Goal: Task Accomplishment & Management: Use online tool/utility

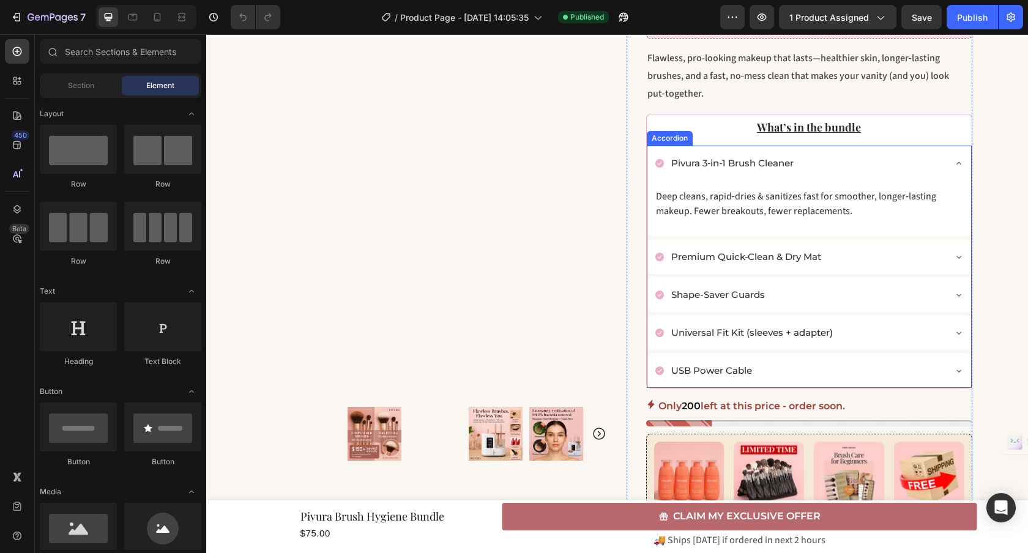
scroll to position [322, 0]
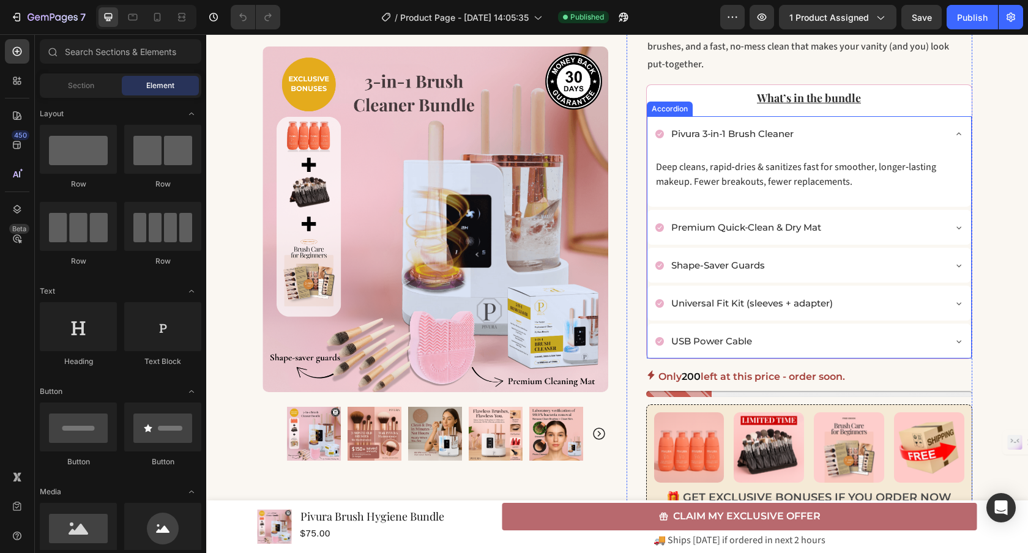
click at [824, 305] on p "Universal Fit Kit (sleeves + adapter)" at bounding box center [752, 303] width 162 height 17
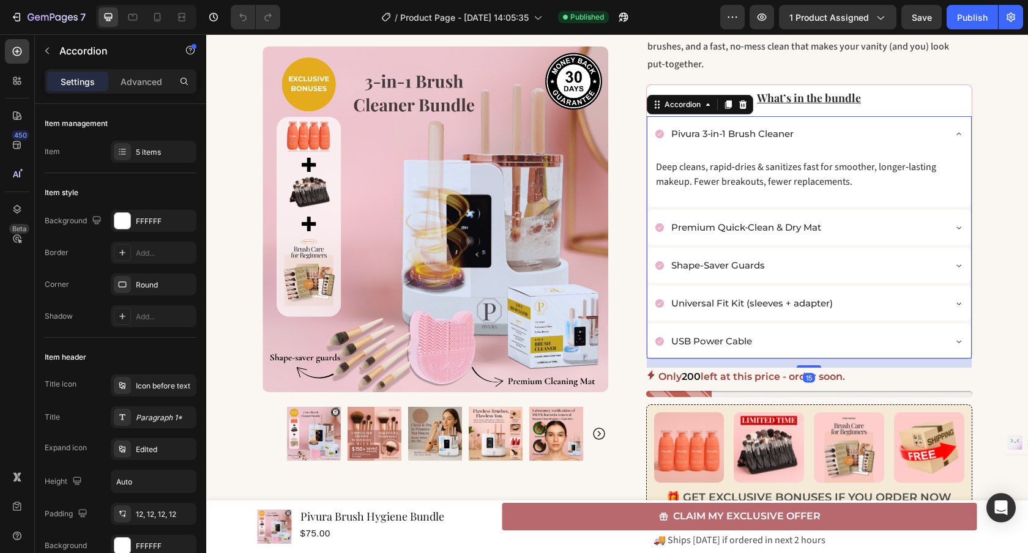
click at [825, 305] on p "Universal Fit Kit (sleeves + adapter)" at bounding box center [752, 303] width 162 height 17
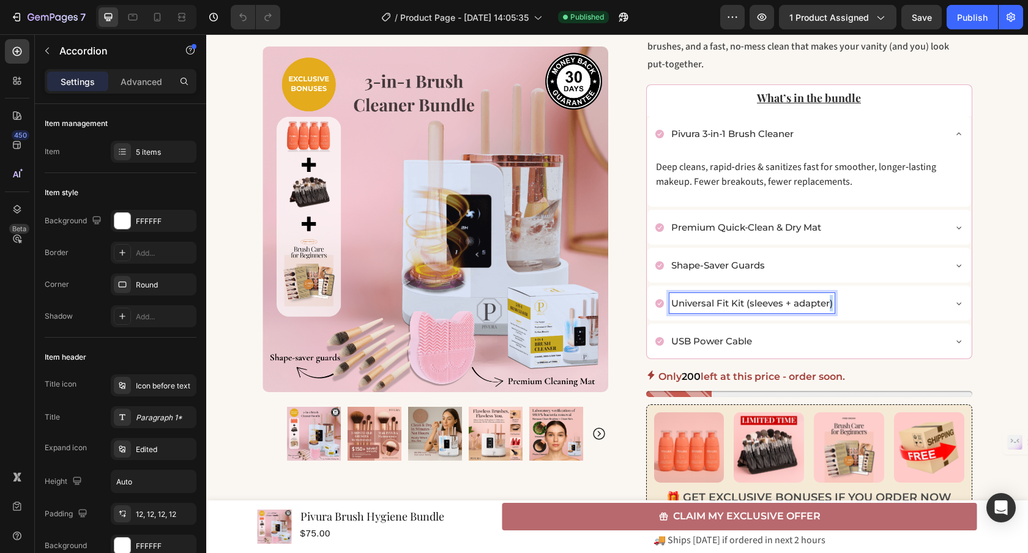
click at [825, 305] on p "Universal Fit Kit (sleeves + adapter)" at bounding box center [752, 303] width 162 height 17
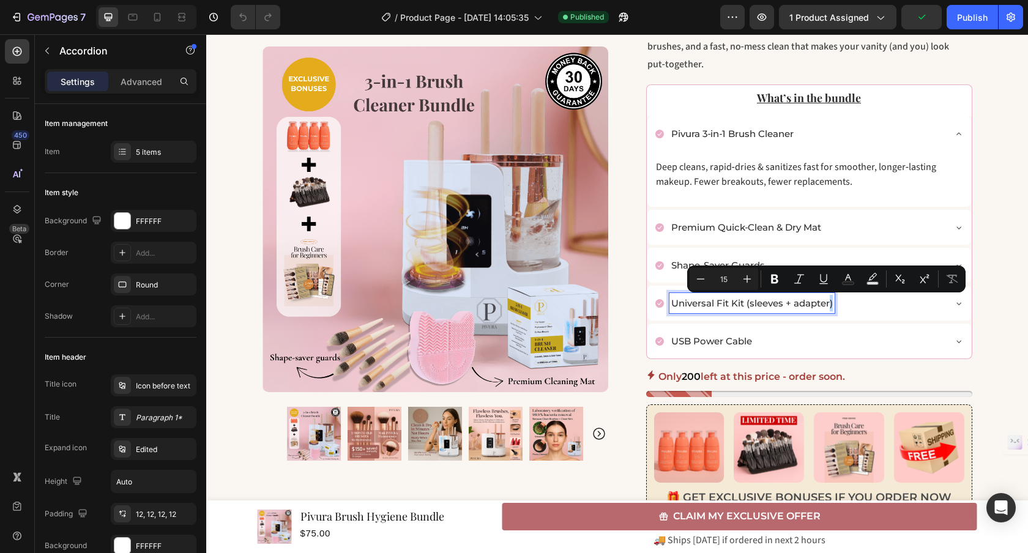
click at [825, 305] on p "Universal Fit Kit (sleeves + adapter)" at bounding box center [752, 303] width 162 height 17
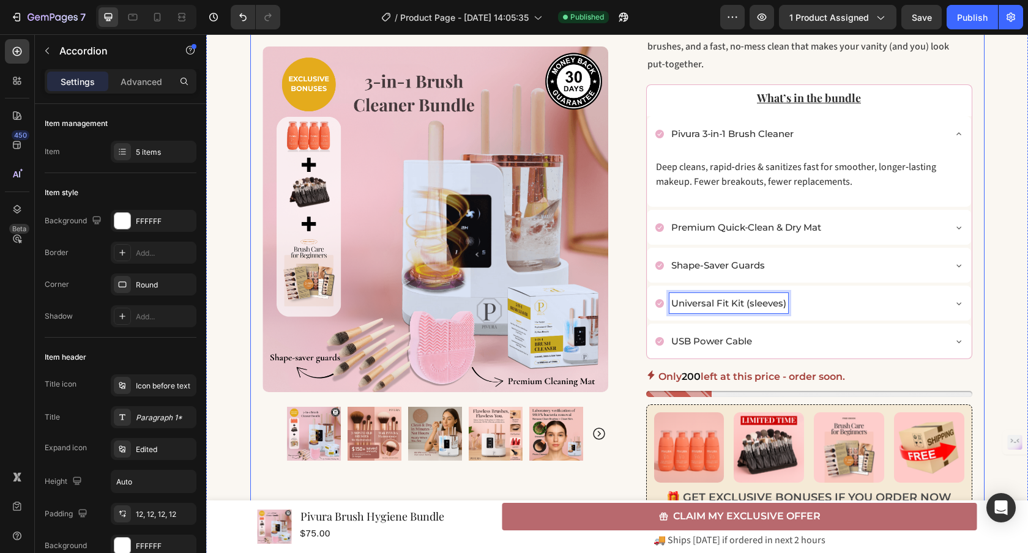
click at [975, 208] on div "Clean Skin Season: Women 40+ Flawless Makeup in 5 Minutes Bundle Heading Flawle…" at bounding box center [617, 406] width 734 height 1186
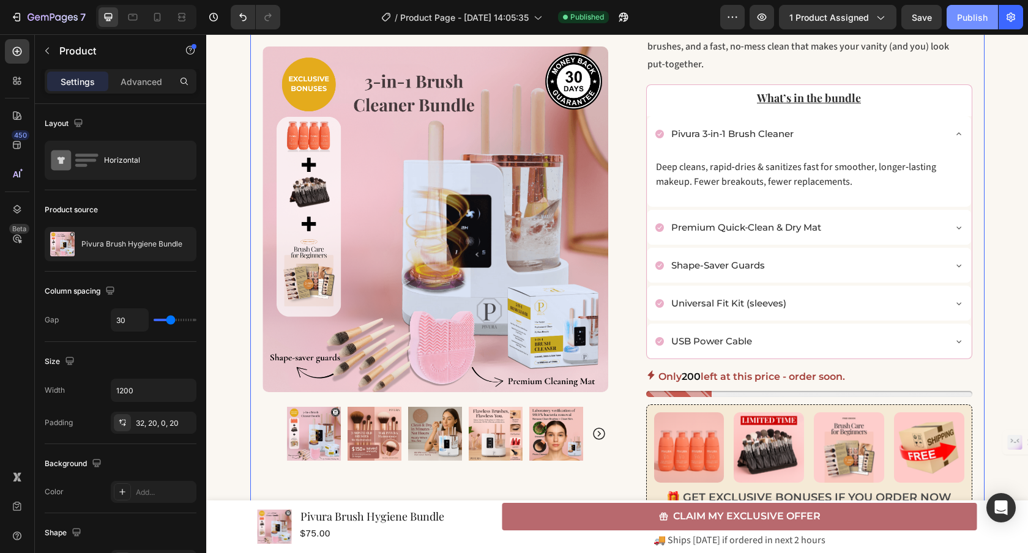
click at [975, 21] on div "Publish" at bounding box center [972, 17] width 31 height 13
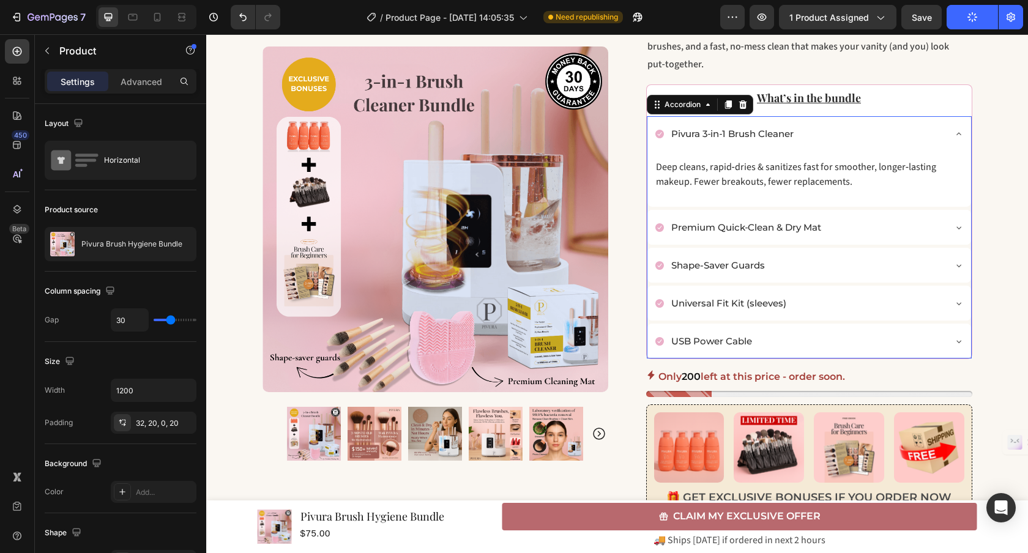
click at [806, 305] on div "Universal Fit Kit (sleeves)" at bounding box center [799, 303] width 289 height 20
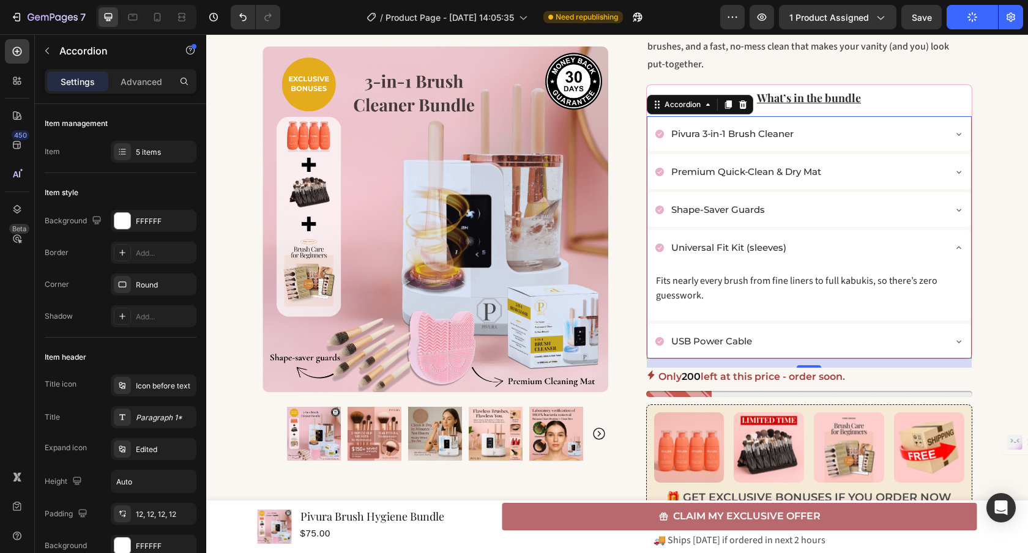
click at [782, 343] on div "USB Power Cable" at bounding box center [799, 341] width 289 height 20
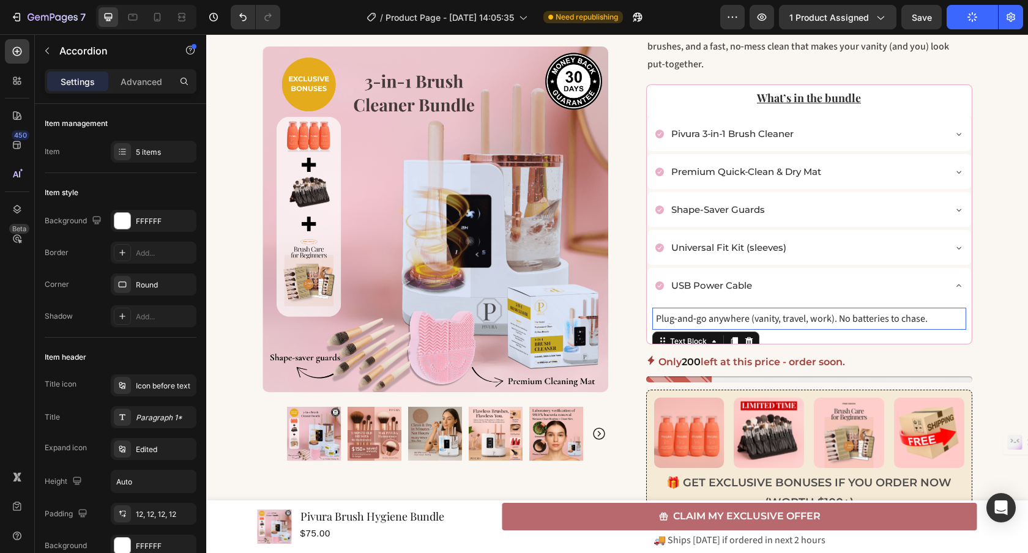
click at [930, 318] on p "Plug‑and‑go anywhere (vanity, travel, work). No batteries to chase." at bounding box center [809, 318] width 307 height 15
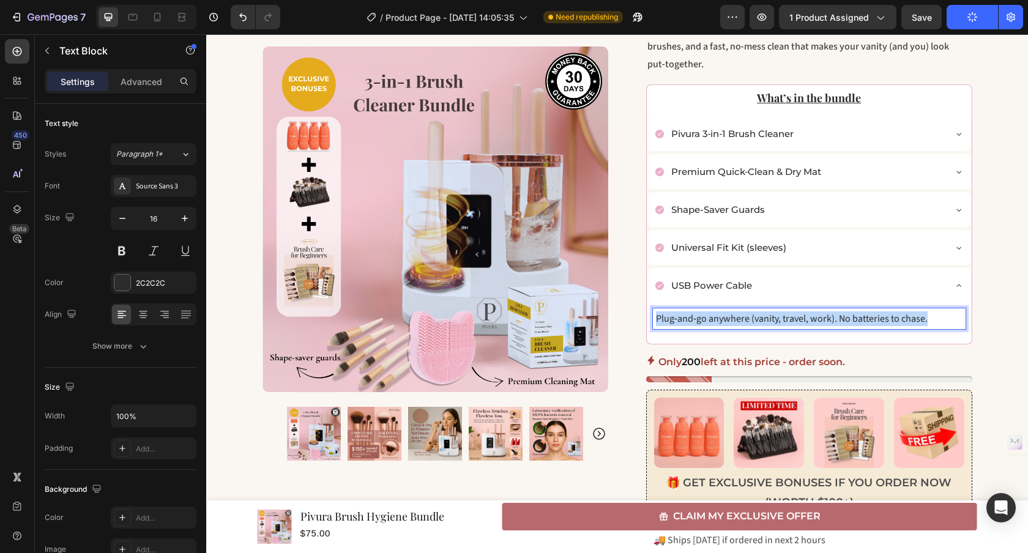
drag, startPoint x: 930, startPoint y: 318, endPoint x: 653, endPoint y: 315, distance: 277.2
click at [656, 315] on p "Plug‑and‑go anywhere (vanity, travel, work). No batteries to chase." at bounding box center [809, 318] width 307 height 15
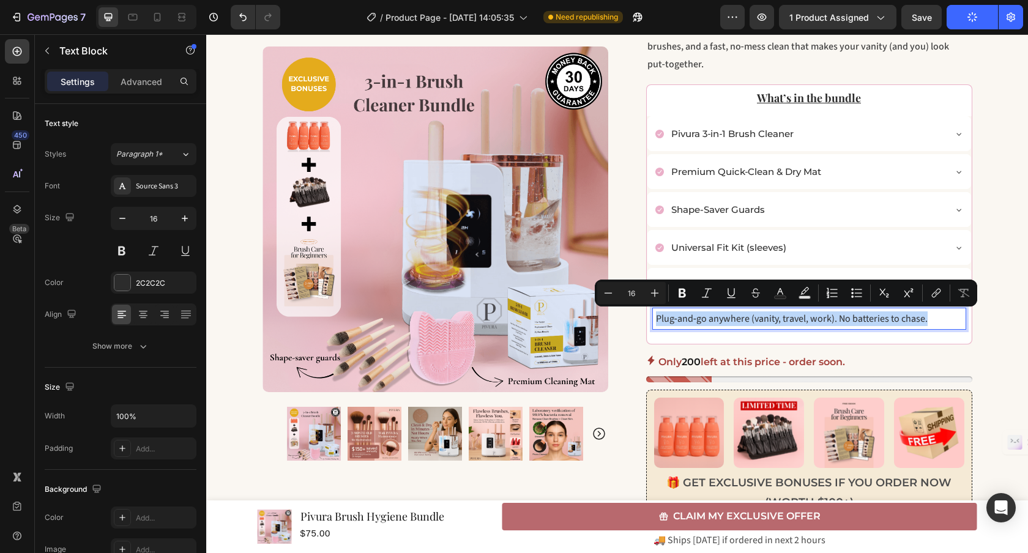
copy p "Plug‑and‑go anywhere (vanity, travel, work). No batteries to chase."
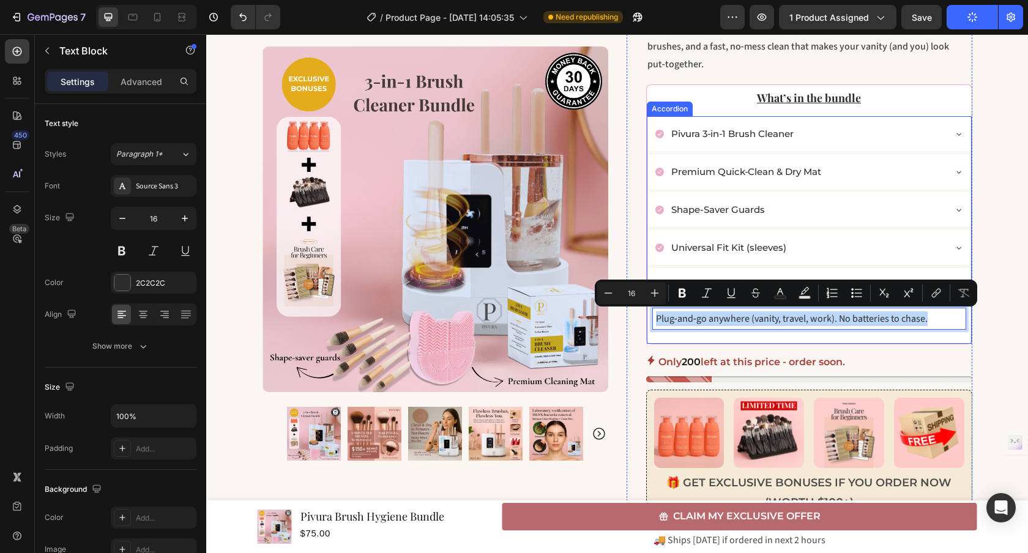
click at [802, 248] on div "Universal Fit Kit (sleeves)" at bounding box center [799, 247] width 289 height 20
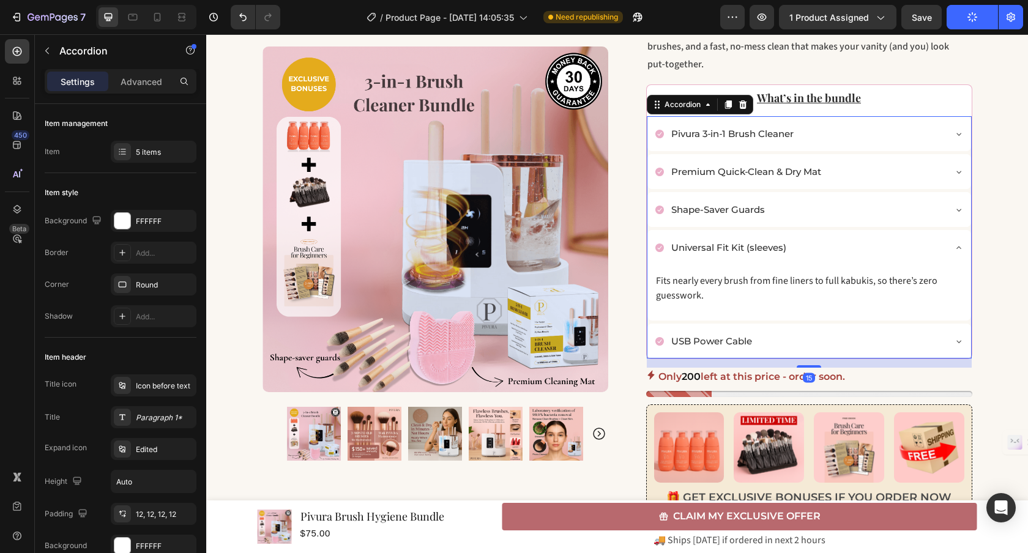
click at [804, 247] on div "Universal Fit Kit (sleeves)" at bounding box center [799, 247] width 289 height 20
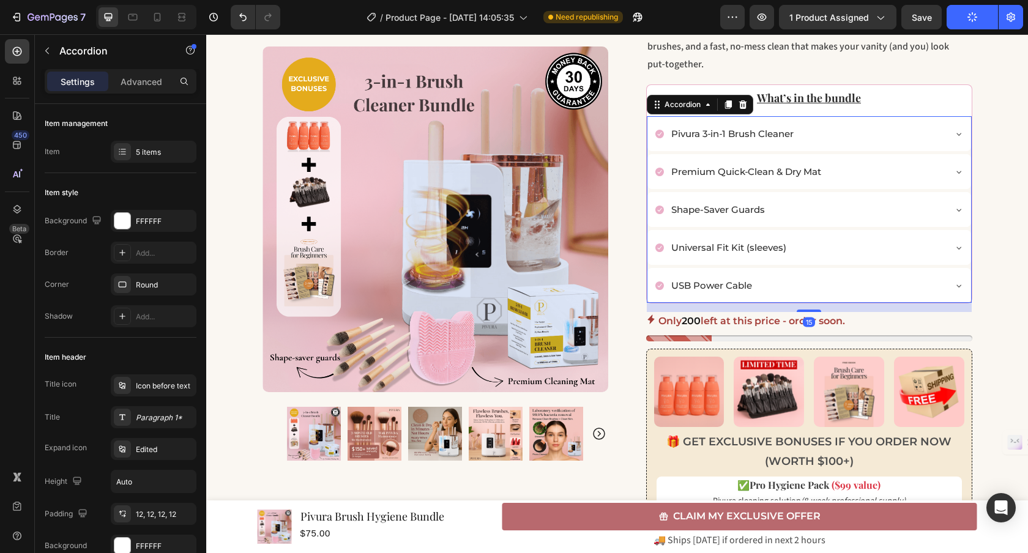
click at [804, 247] on div "Universal Fit Kit (sleeves)" at bounding box center [799, 247] width 289 height 20
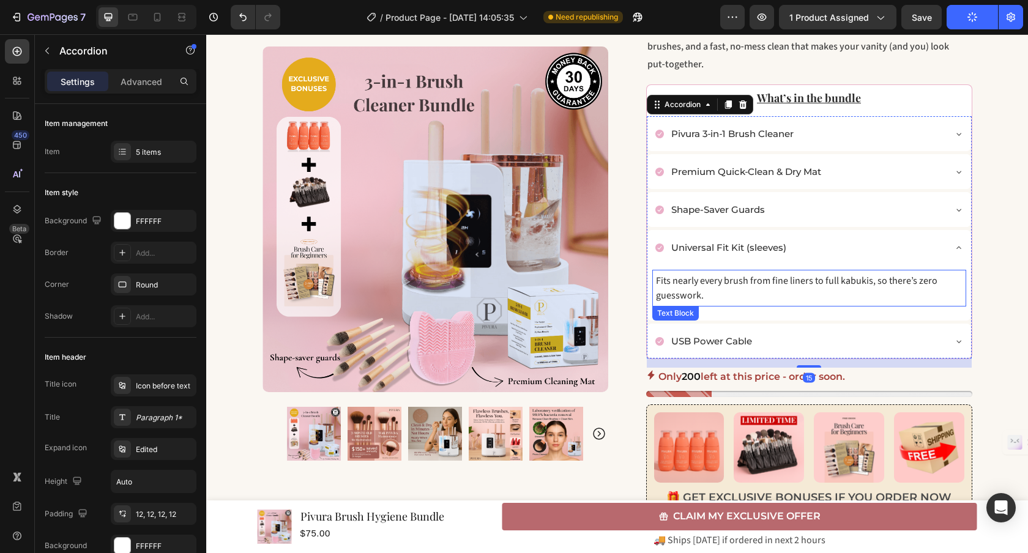
click at [727, 296] on p "Fits nearly every brush from fine liners to full kabukis, so there’s zero guess…" at bounding box center [809, 287] width 307 height 29
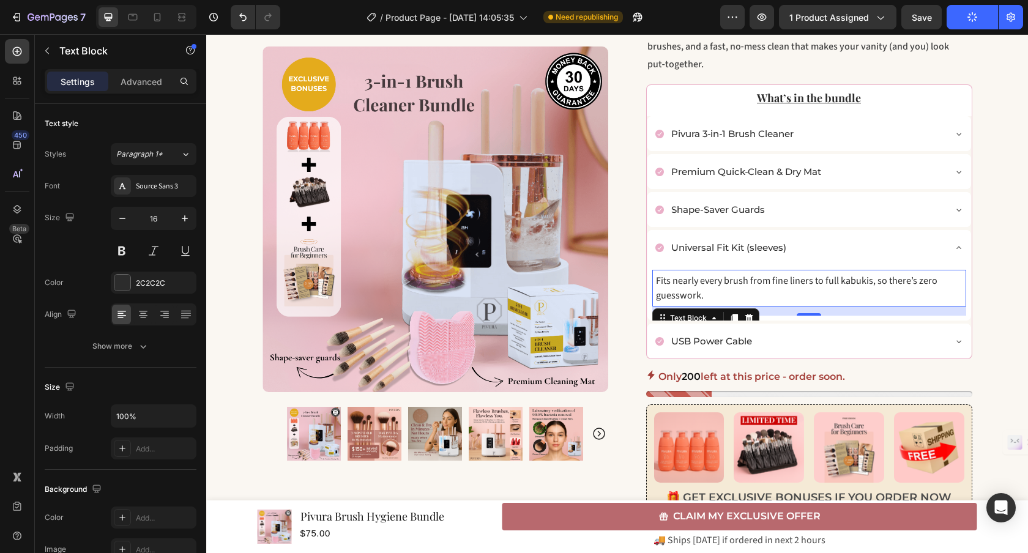
click at [727, 296] on p "Fits nearly every brush from fine liners to full kabukis, so there’s zero guess…" at bounding box center [809, 287] width 307 height 29
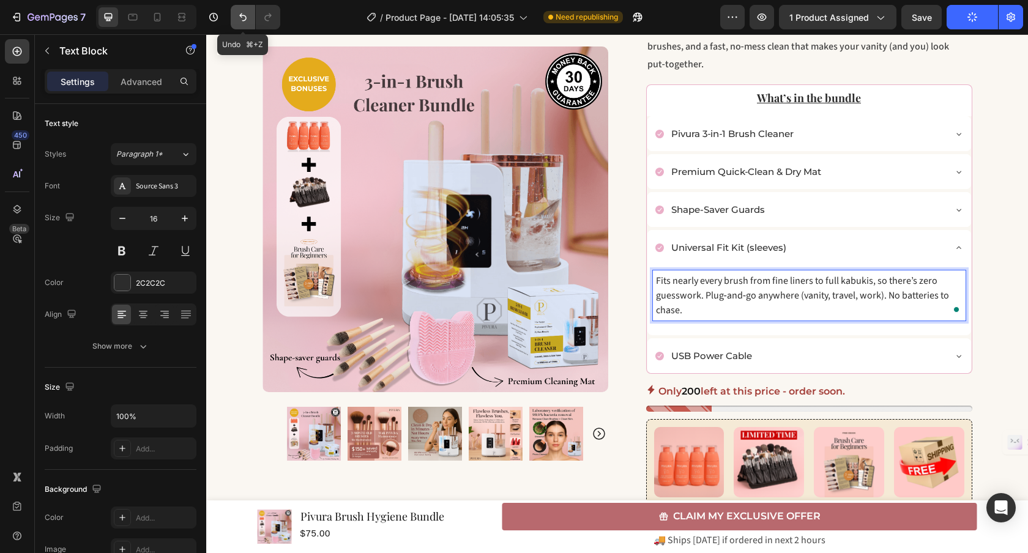
click at [241, 22] on icon "Undo/Redo" at bounding box center [243, 17] width 12 height 12
click at [241, 21] on icon "Undo/Redo" at bounding box center [243, 17] width 12 height 12
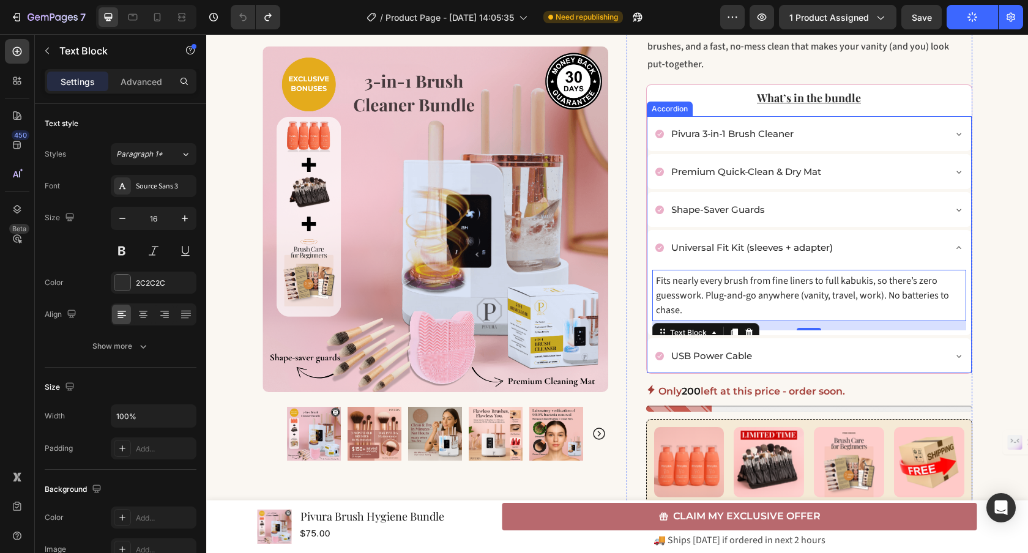
click at [838, 349] on div "USB Power Cable" at bounding box center [799, 356] width 289 height 20
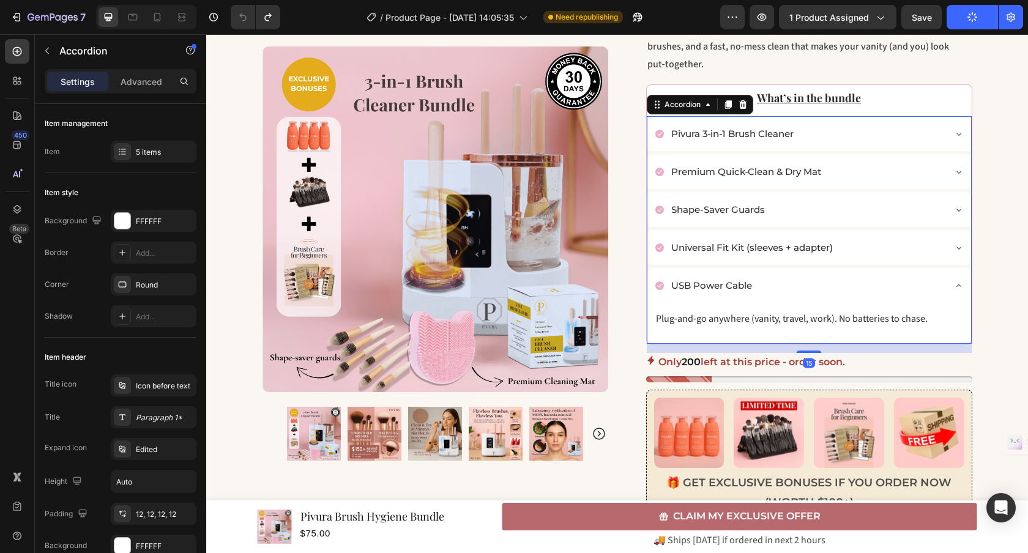
click at [781, 283] on div "USB Power Cable" at bounding box center [799, 285] width 289 height 20
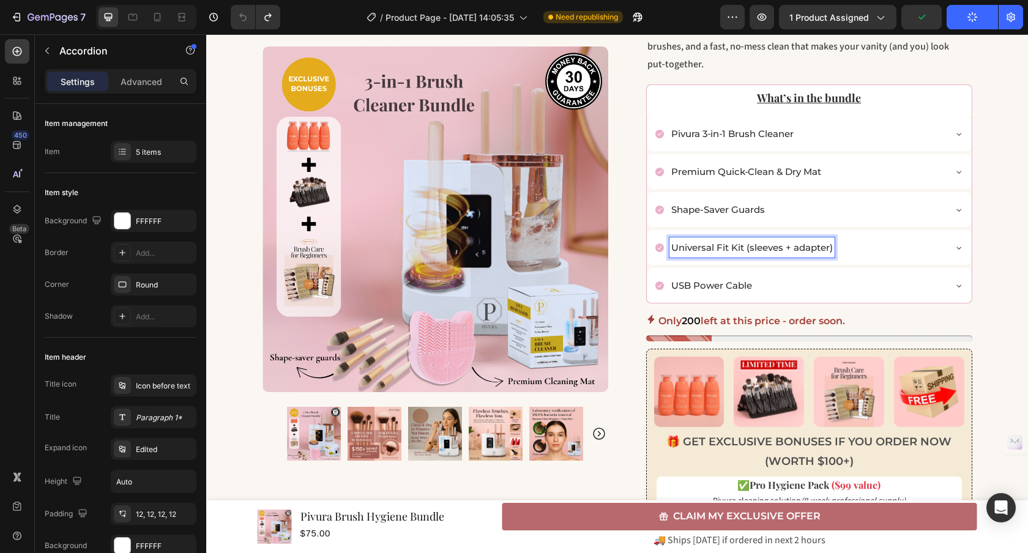
click at [867, 251] on div "Universal Fit Kit (sleeves + adapter)" at bounding box center [799, 247] width 289 height 20
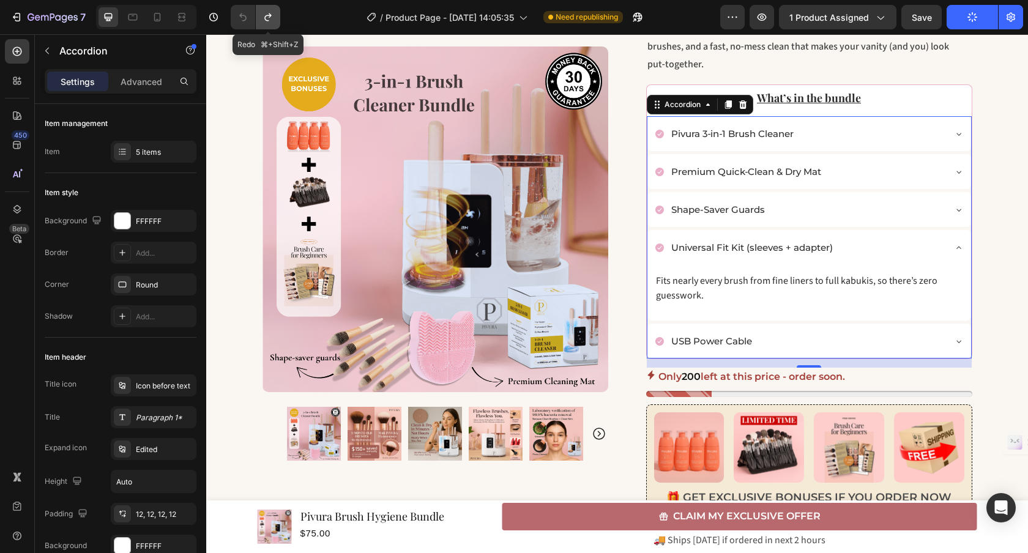
click at [262, 18] on icon "Undo/Redo" at bounding box center [268, 17] width 12 height 12
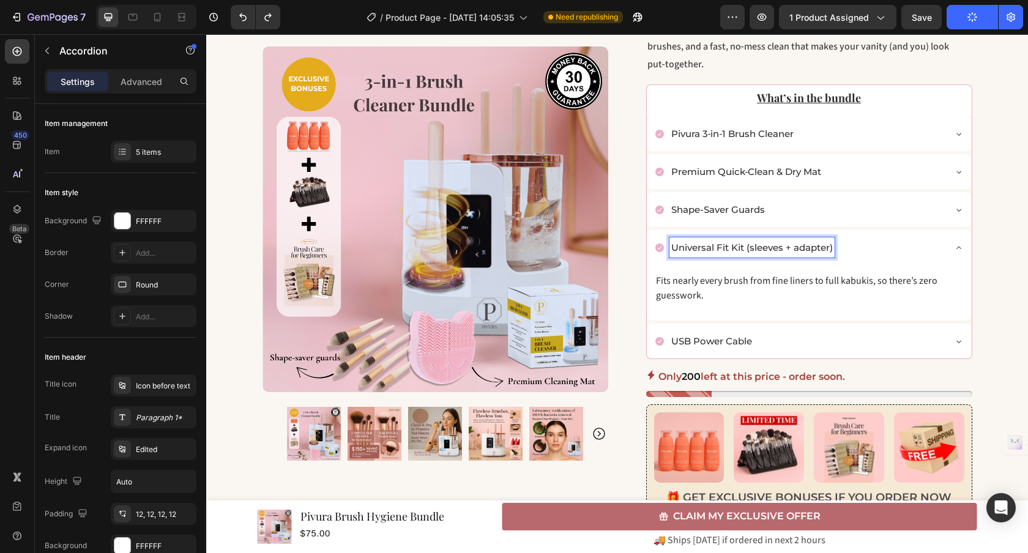
drag, startPoint x: 779, startPoint y: 245, endPoint x: 822, endPoint y: 245, distance: 42.2
click at [822, 245] on p "Universal Fit Kit (sleeves + adapter)" at bounding box center [752, 247] width 162 height 17
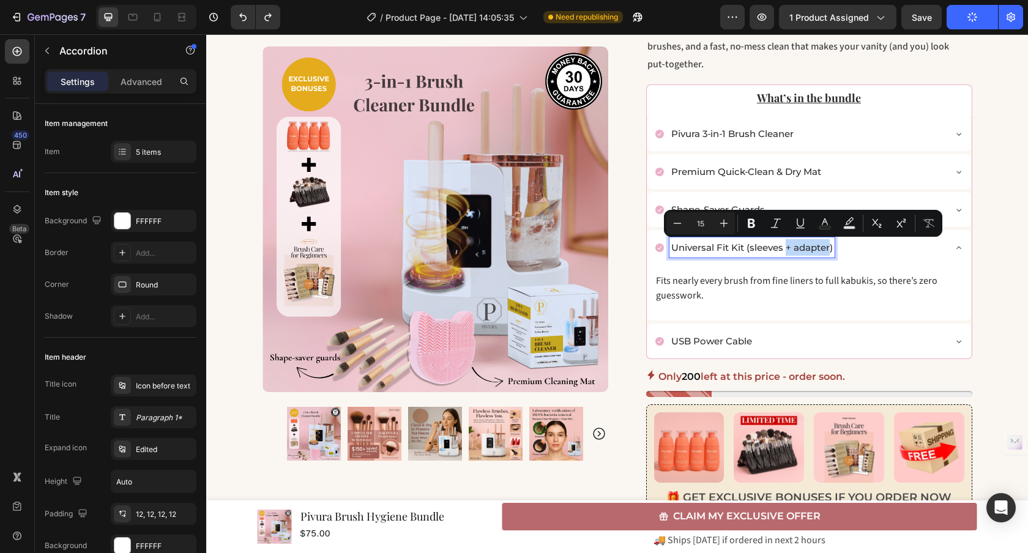
drag, startPoint x: 824, startPoint y: 246, endPoint x: 780, endPoint y: 246, distance: 43.4
click at [780, 246] on p "Universal Fit Kit (sleeves + adapter)" at bounding box center [752, 247] width 162 height 17
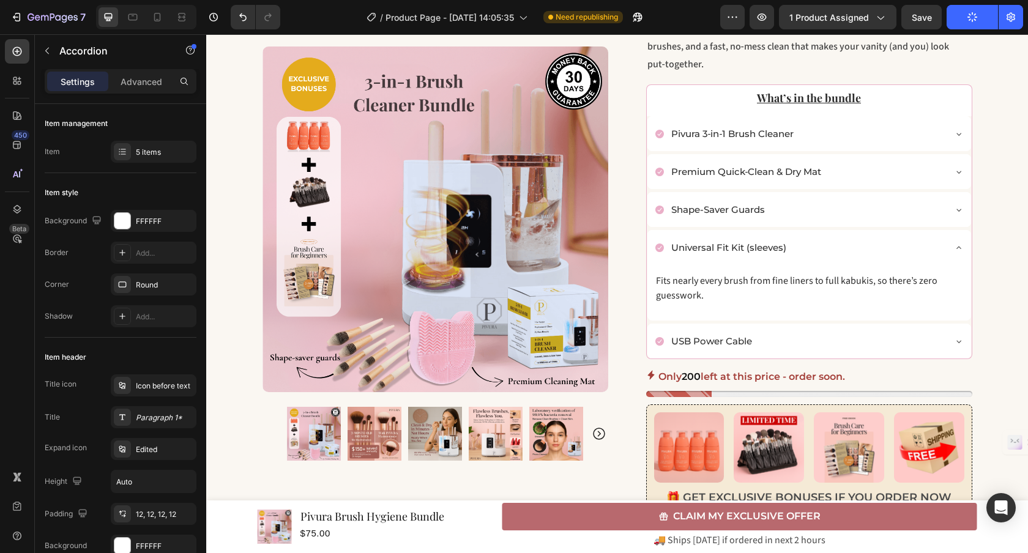
click at [952, 254] on div "Universal Fit Kit (sleeves)" at bounding box center [809, 247] width 324 height 35
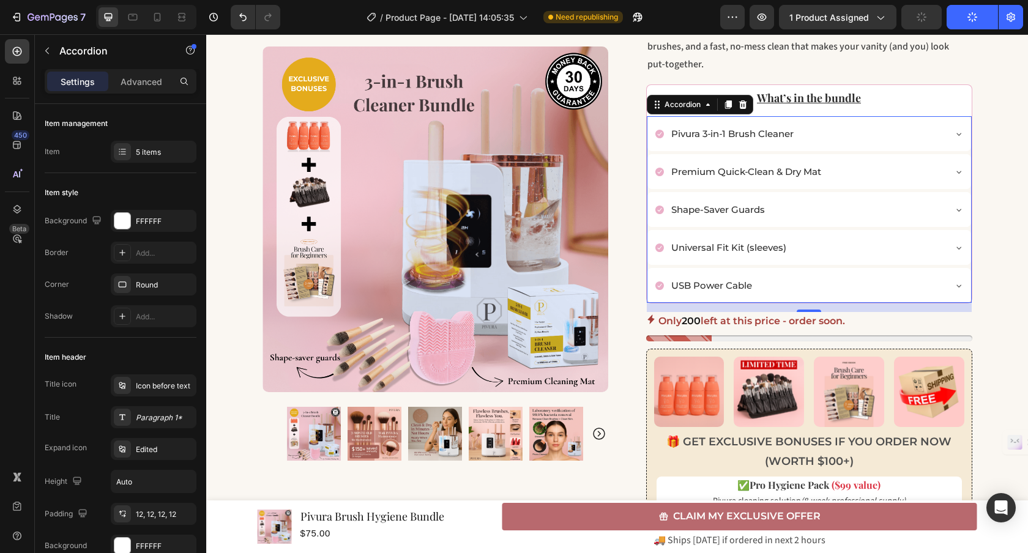
click at [947, 250] on div "Universal Fit Kit (sleeves)" at bounding box center [809, 247] width 324 height 35
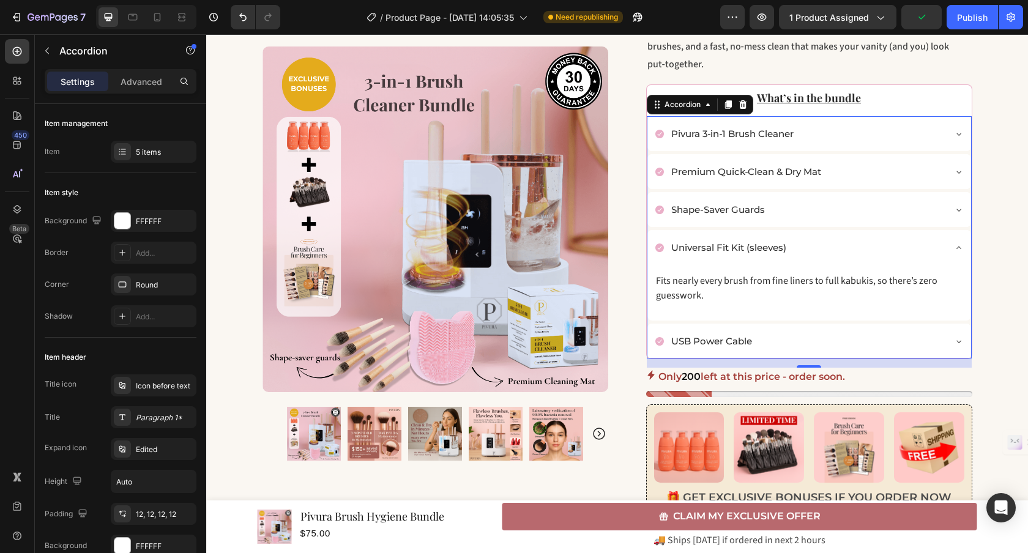
click at [947, 250] on div "Universal Fit Kit (sleeves)" at bounding box center [809, 247] width 324 height 35
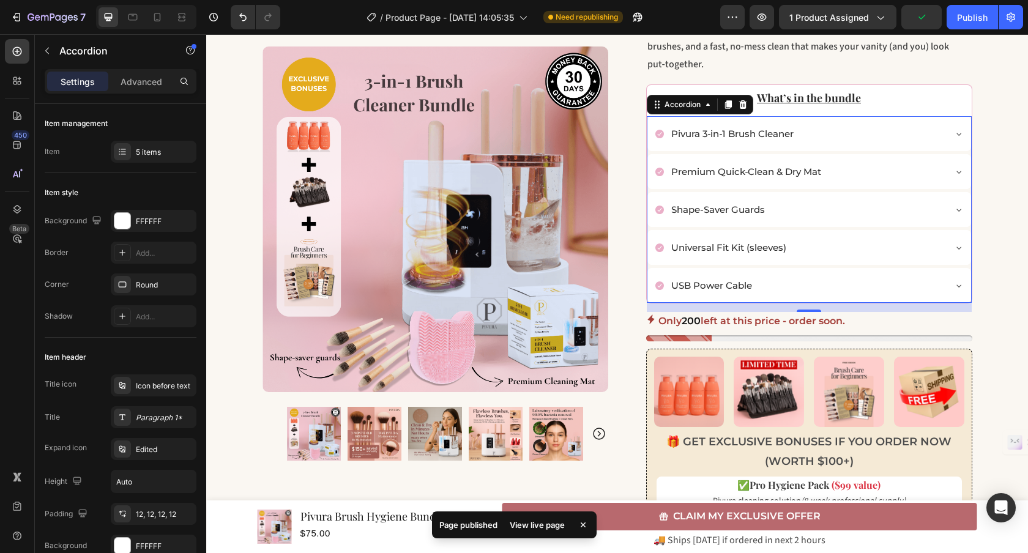
click at [881, 288] on div "USB Power Cable" at bounding box center [799, 285] width 289 height 20
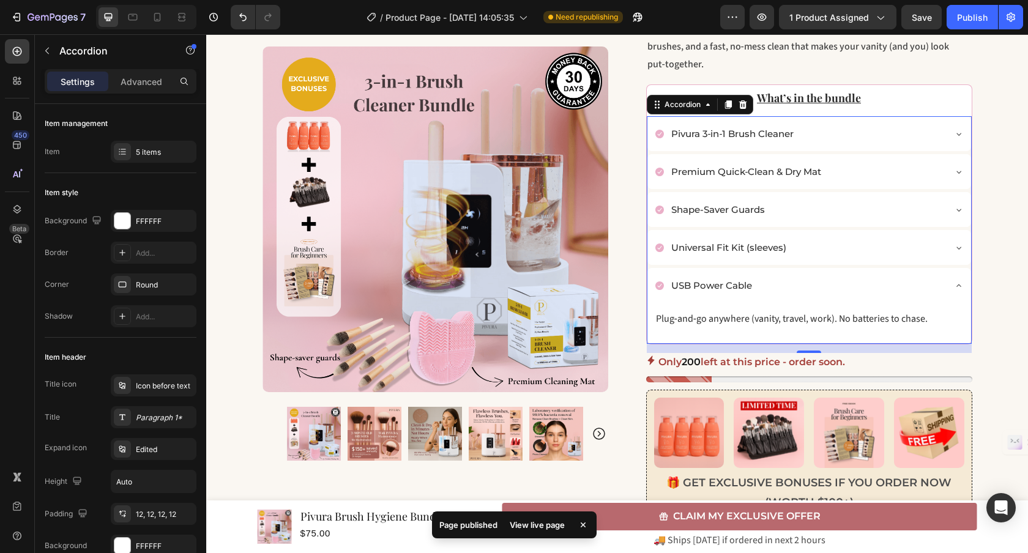
click at [881, 288] on div "USB Power Cable" at bounding box center [799, 285] width 289 height 20
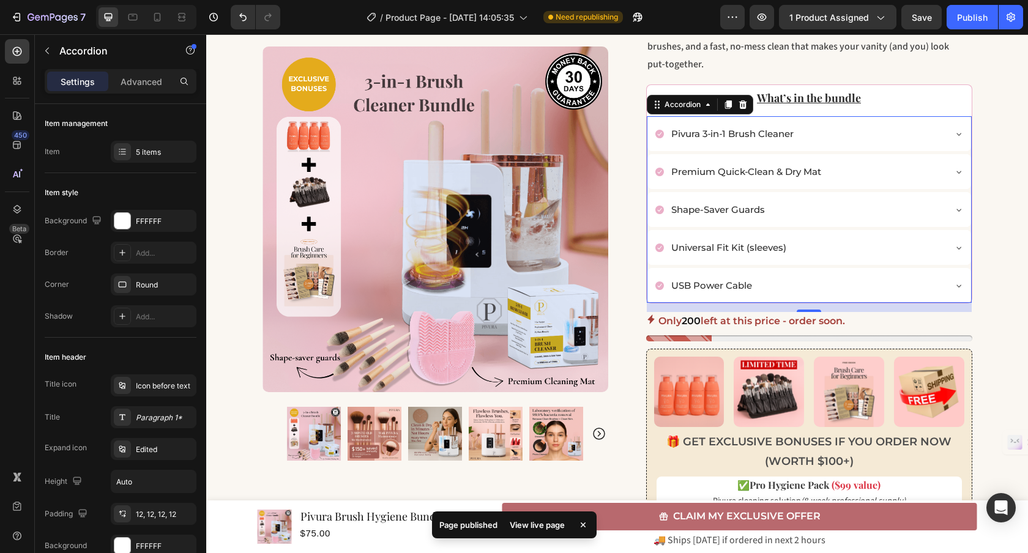
click at [814, 244] on div "Universal Fit Kit (sleeves)" at bounding box center [799, 247] width 289 height 20
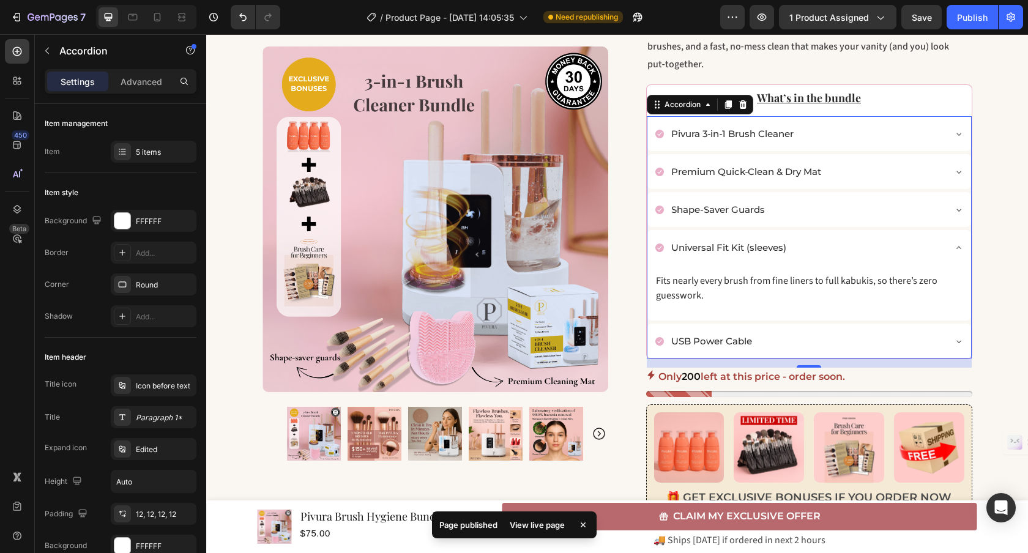
click at [814, 244] on div "Universal Fit Kit (sleeves)" at bounding box center [799, 247] width 289 height 20
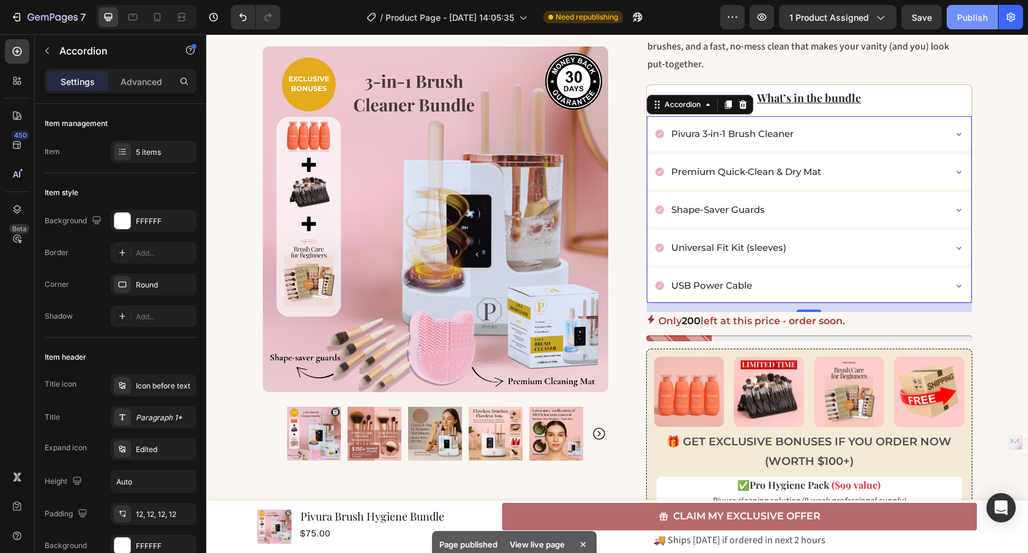
click at [975, 18] on div "Publish" at bounding box center [972, 17] width 31 height 13
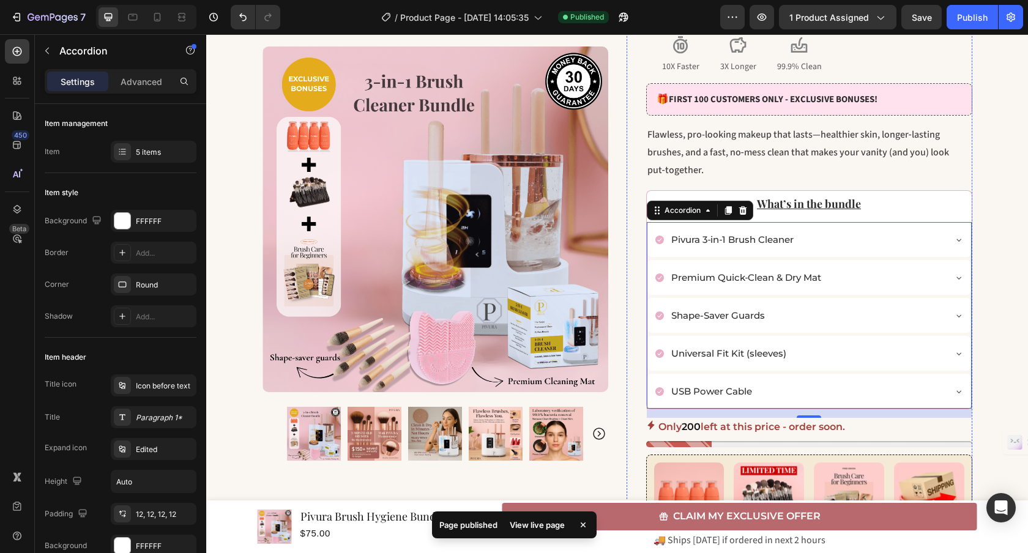
scroll to position [255, 0]
